Goal: Communication & Community: Answer question/provide support

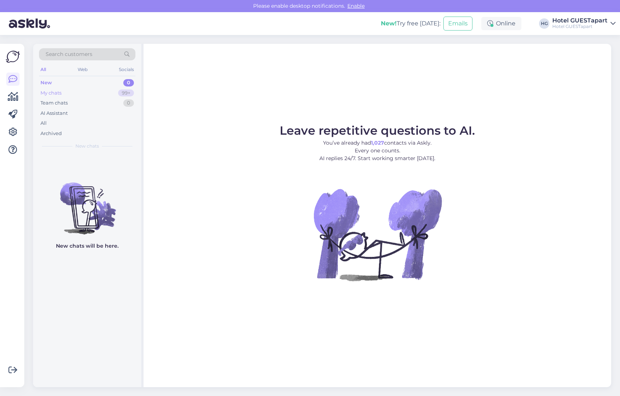
click at [97, 90] on div "My chats 99+" at bounding box center [87, 93] width 96 height 10
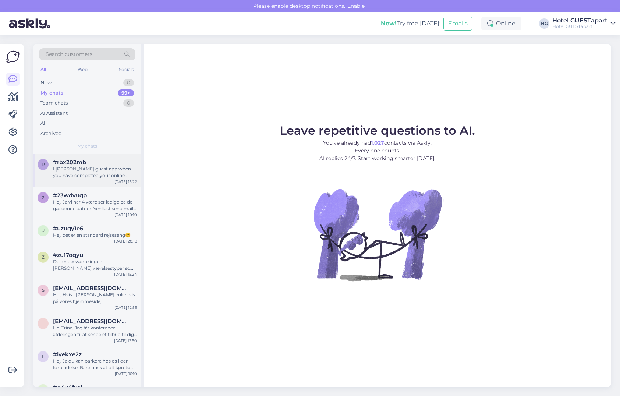
click at [89, 180] on div "r #rbx202mb I [PERSON_NAME] guest app when you have completed your online check…" at bounding box center [87, 170] width 108 height 33
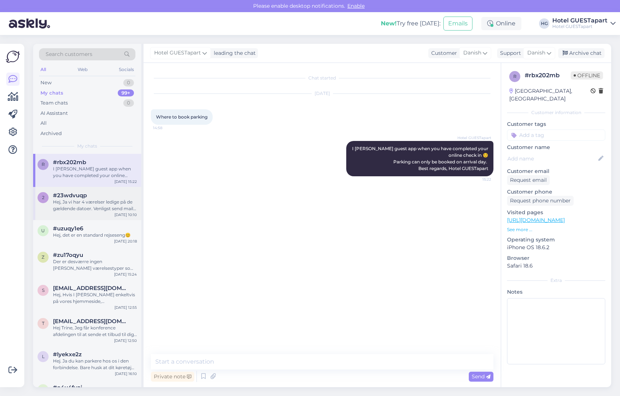
click at [91, 199] on div "Hej, Ja vi har 4 værelser ledige på de gældende datoer. Venligst send mail til …" at bounding box center [95, 205] width 84 height 13
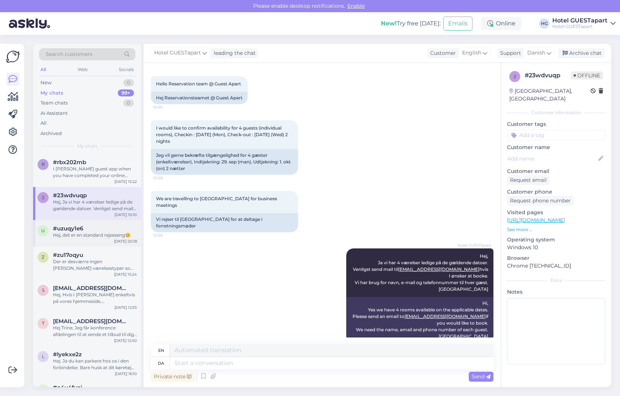
click at [92, 240] on div "u #uzuqy1e6 Hej, det er en standard rejseseng😊 [DATE] 20:18" at bounding box center [87, 233] width 108 height 27
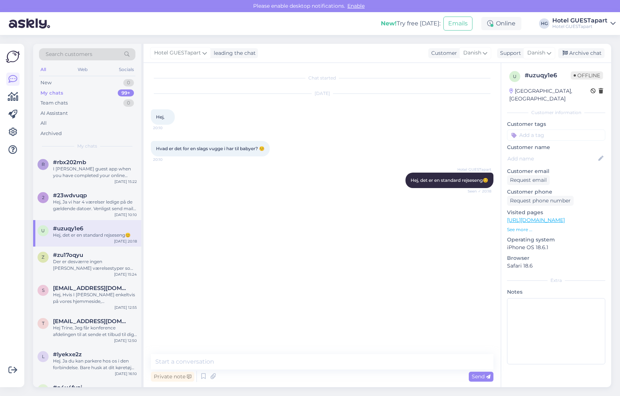
scroll to position [0, 0]
click at [91, 265] on div "Der er desværre ingen [PERSON_NAME] værelsestyper som har to separate soveværel…" at bounding box center [95, 264] width 84 height 13
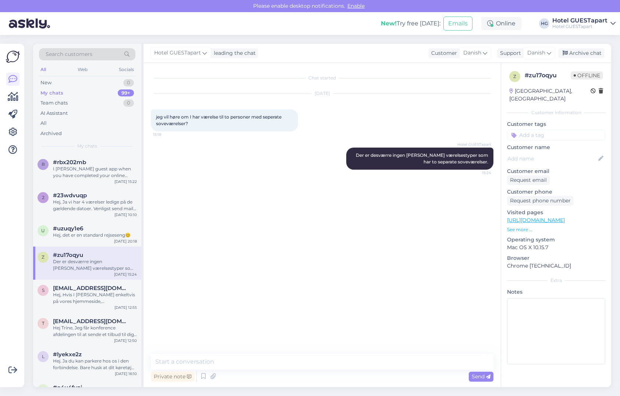
click at [94, 278] on div "z #zu17oqyu Der er desværre ingen [PERSON_NAME] værelsestyper som har to separa…" at bounding box center [87, 263] width 108 height 33
click at [96, 286] on span "[EMAIL_ADDRESS][DOMAIN_NAME]" at bounding box center [91, 288] width 77 height 7
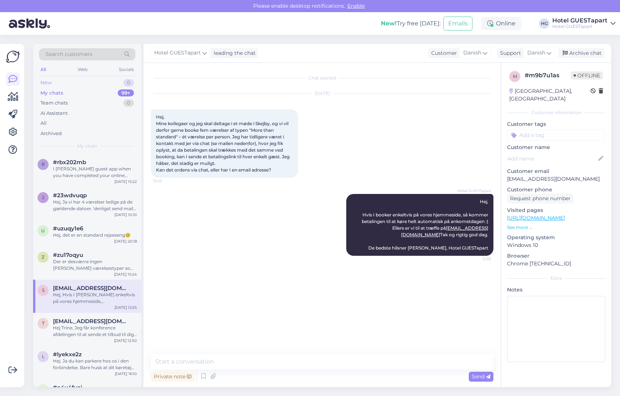
click at [53, 85] on div "New 0" at bounding box center [87, 83] width 96 height 10
